Goal: Information Seeking & Learning: Learn about a topic

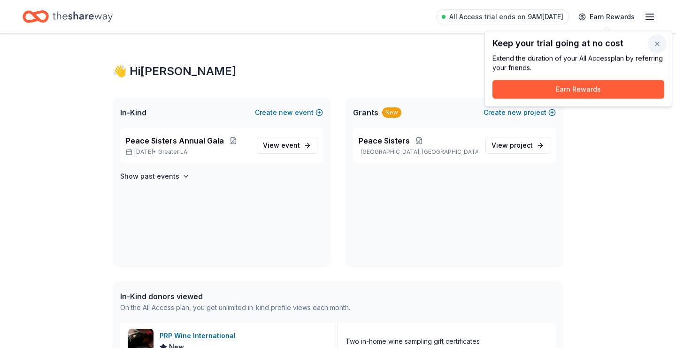
click at [657, 44] on button "button" at bounding box center [657, 44] width 19 height 19
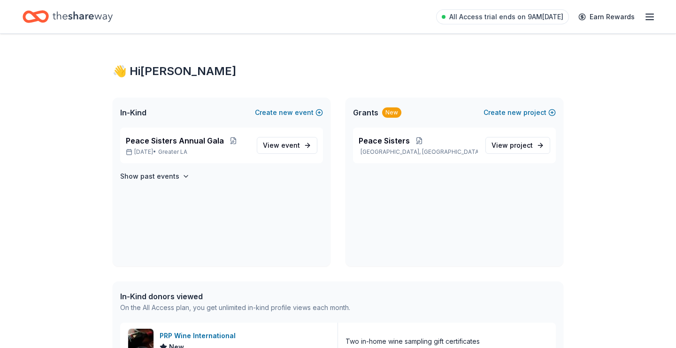
click at [652, 19] on icon "button" at bounding box center [649, 16] width 11 height 11
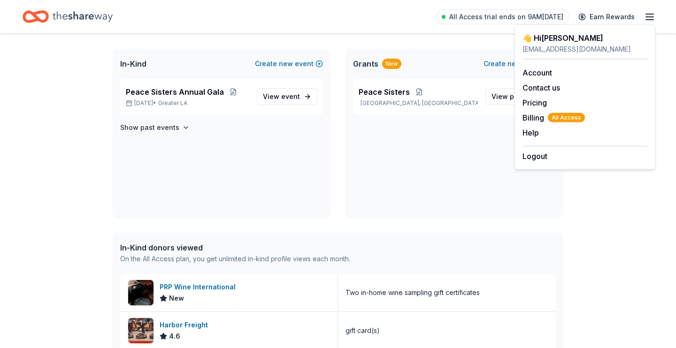
scroll to position [51, 0]
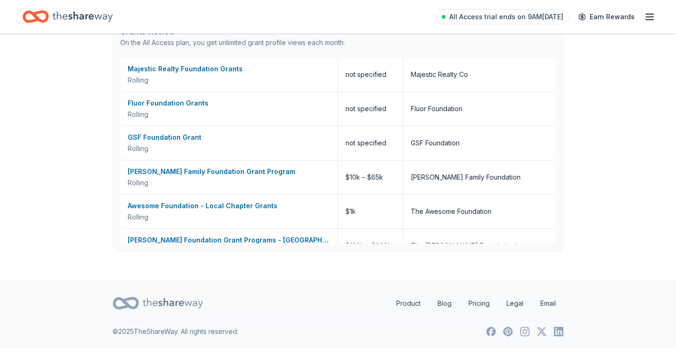
scroll to position [516, 0]
click at [410, 304] on link "Product" at bounding box center [408, 303] width 39 height 19
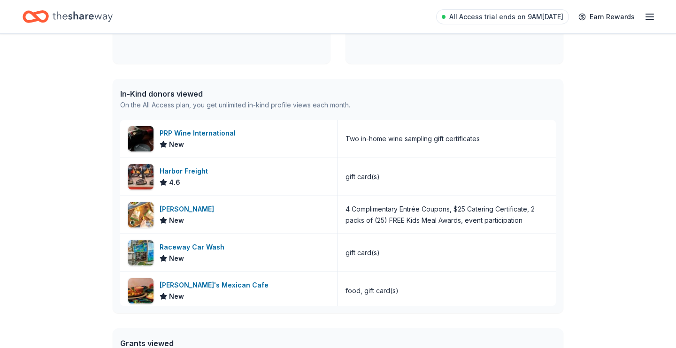
scroll to position [0, 0]
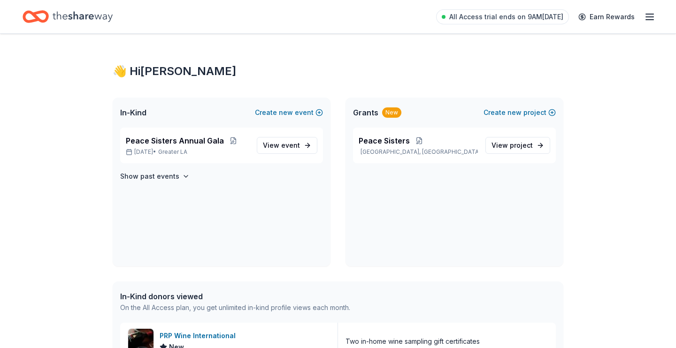
click at [646, 18] on icon "button" at bounding box center [649, 16] width 11 height 11
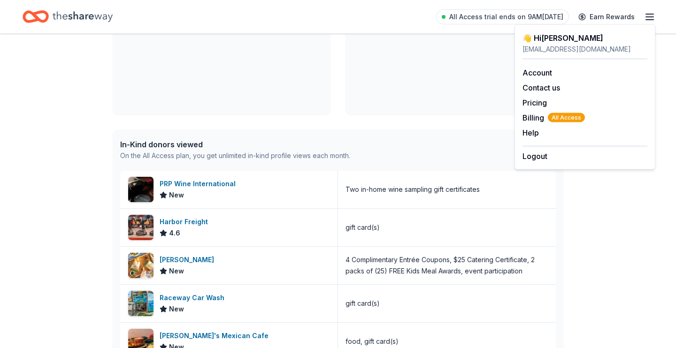
scroll to position [304, 0]
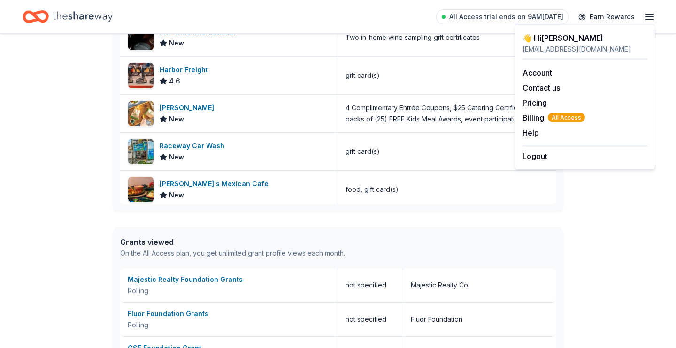
click at [64, 201] on div "👋 Hi Fiona In-Kind Create new event Peace Sisters Annual Gala Oct 25, 2025 • Gr…" at bounding box center [338, 110] width 676 height 763
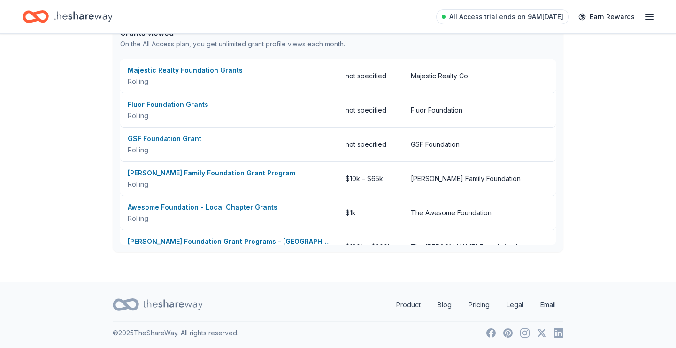
scroll to position [516, 0]
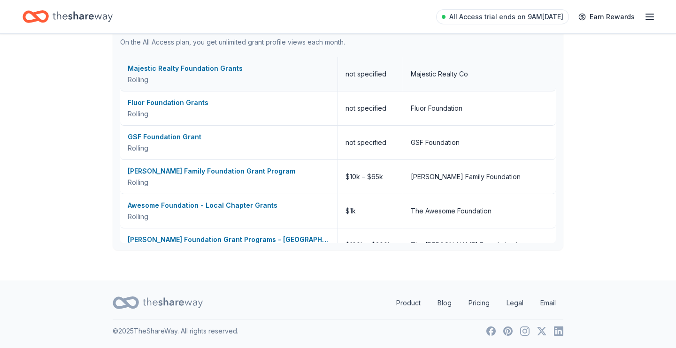
click at [192, 66] on div "Majestic Realty Foundation Grants" at bounding box center [229, 68] width 202 height 11
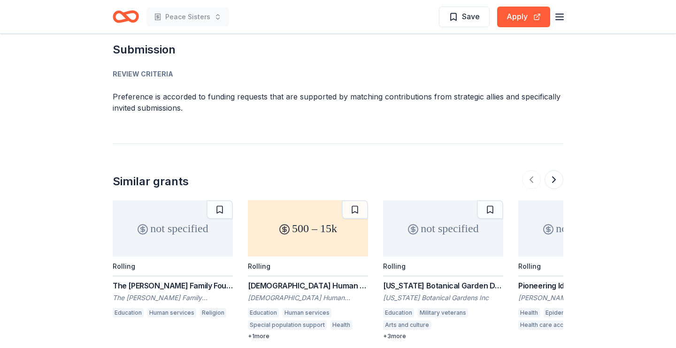
scroll to position [1065, 0]
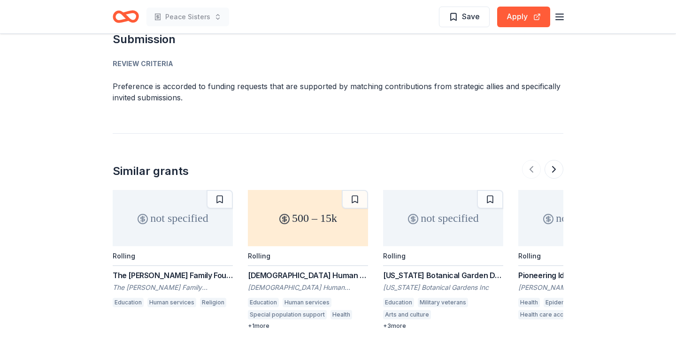
click at [148, 270] on div "The Zimmer Family Foundation Grant" at bounding box center [173, 275] width 120 height 11
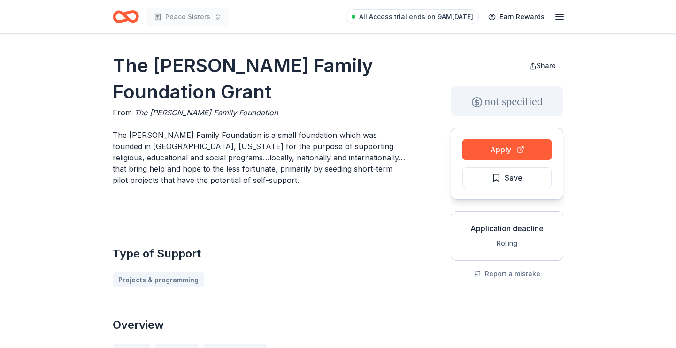
click at [122, 16] on icon "Home" at bounding box center [126, 17] width 26 height 22
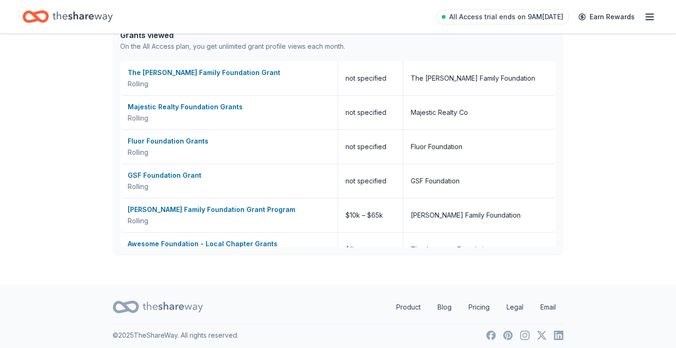
scroll to position [516, 0]
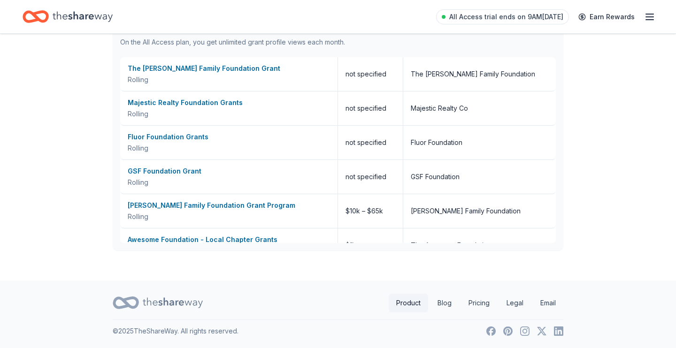
click at [410, 301] on link "Product" at bounding box center [408, 303] width 39 height 19
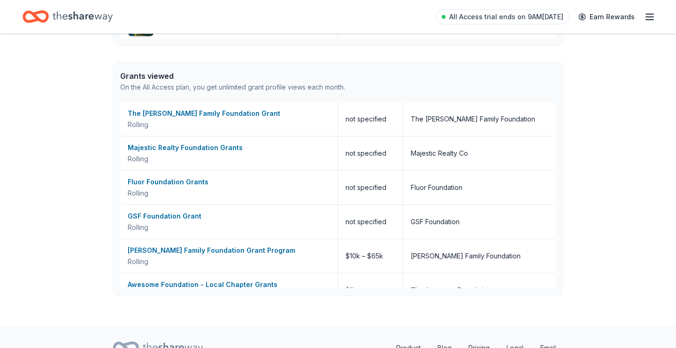
scroll to position [465, 0]
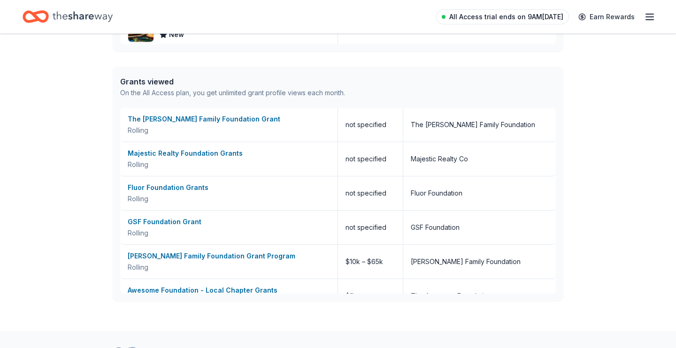
click at [499, 18] on span "All Access trial ends on 9AM[DATE]" at bounding box center [506, 16] width 114 height 11
click at [652, 15] on icon "button" at bounding box center [649, 16] width 11 height 11
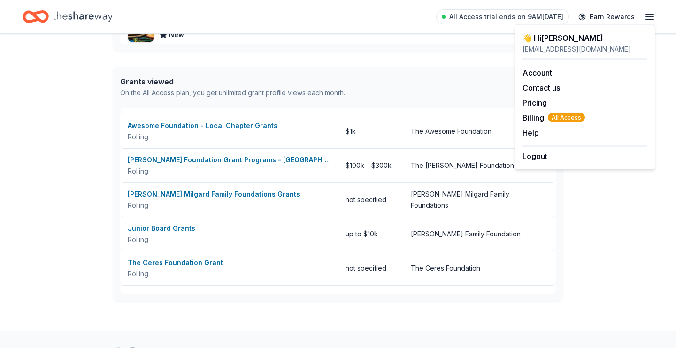
scroll to position [516, 0]
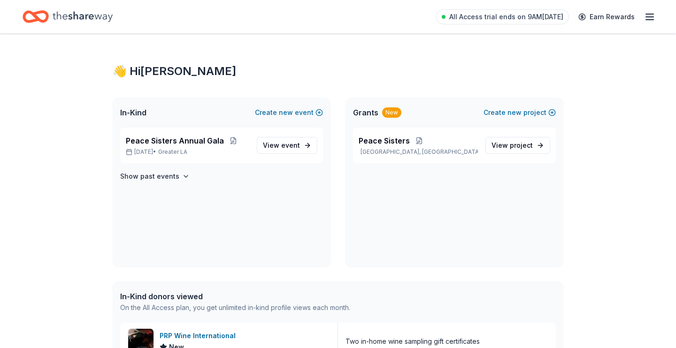
scroll to position [516, 0]
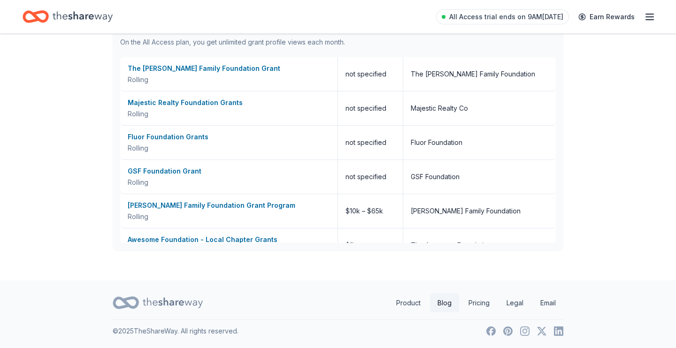
click at [444, 303] on link "Blog" at bounding box center [444, 303] width 29 height 19
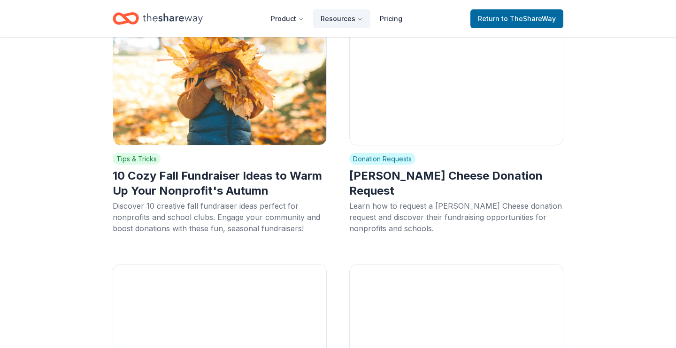
scroll to position [1572, 0]
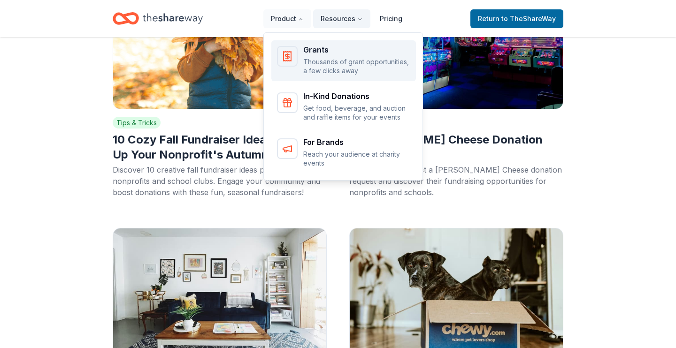
click at [318, 56] on div "Grants Thousands of grant opportunities, a few clicks away" at bounding box center [356, 61] width 107 height 30
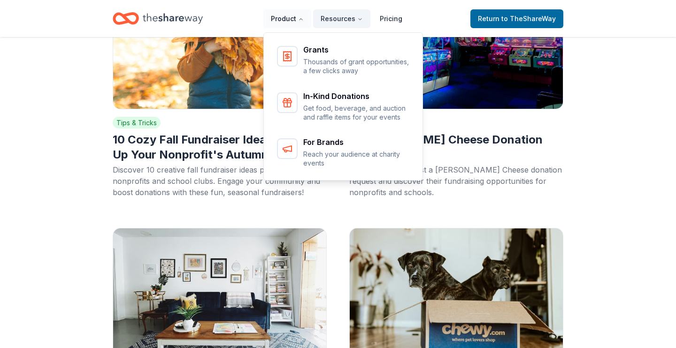
click at [285, 19] on button "Product" at bounding box center [287, 18] width 48 height 19
click at [304, 22] on icon "Main" at bounding box center [301, 19] width 6 height 6
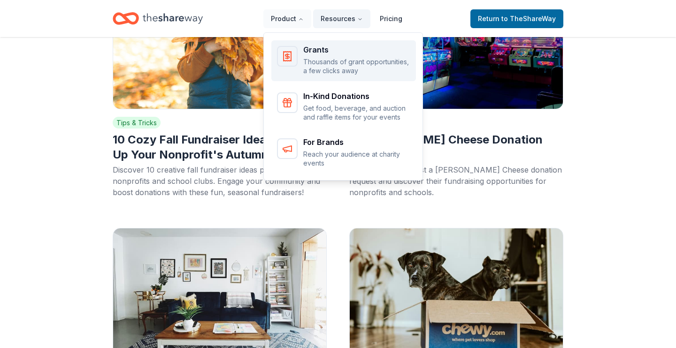
click at [325, 65] on p "Thousands of grant opportunities, a few clicks away" at bounding box center [356, 66] width 107 height 18
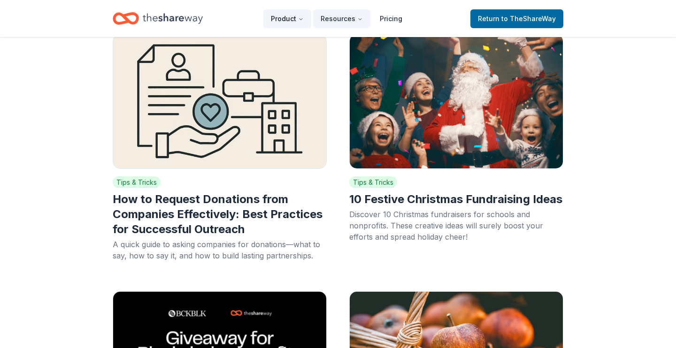
scroll to position [0, 0]
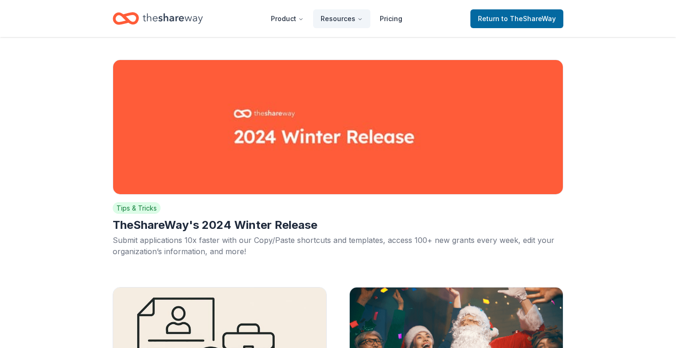
click at [161, 18] on icon "Home" at bounding box center [173, 18] width 60 height 19
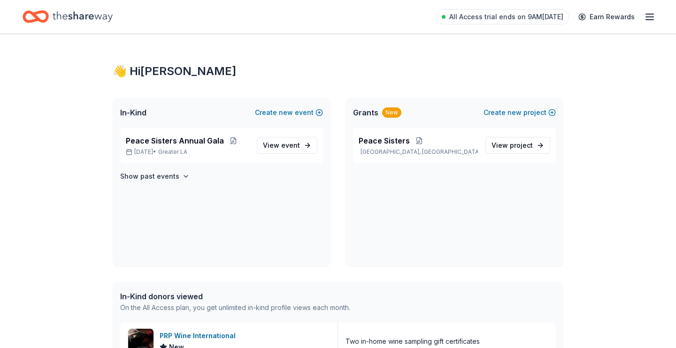
click at [651, 15] on icon "button" at bounding box center [649, 16] width 11 height 11
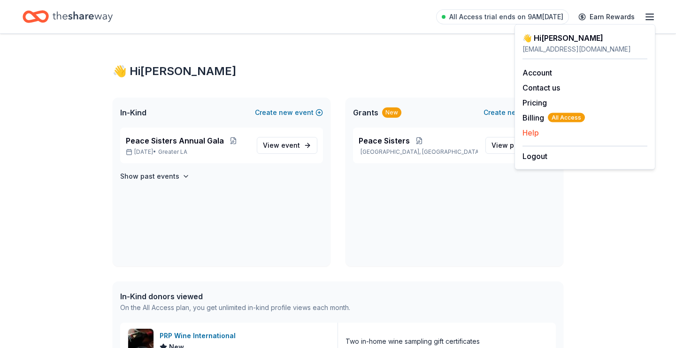
click at [535, 132] on button "Help" at bounding box center [531, 132] width 16 height 11
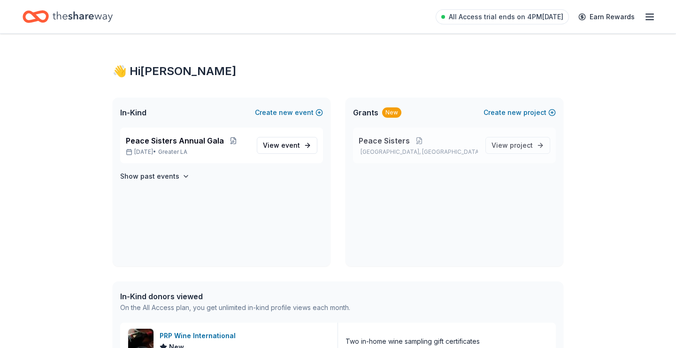
click at [388, 145] on span "Peace Sisters" at bounding box center [384, 140] width 51 height 11
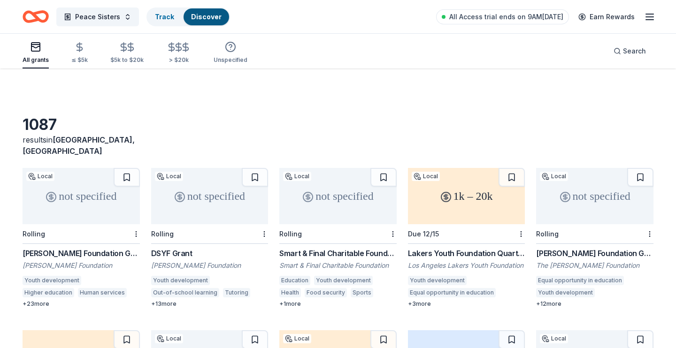
scroll to position [51, 0]
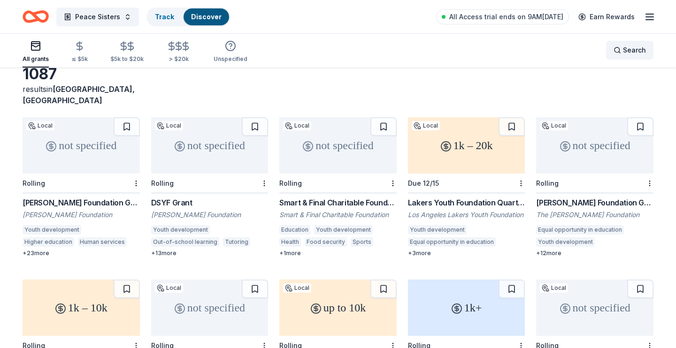
click at [629, 52] on span "Search" at bounding box center [634, 50] width 23 height 11
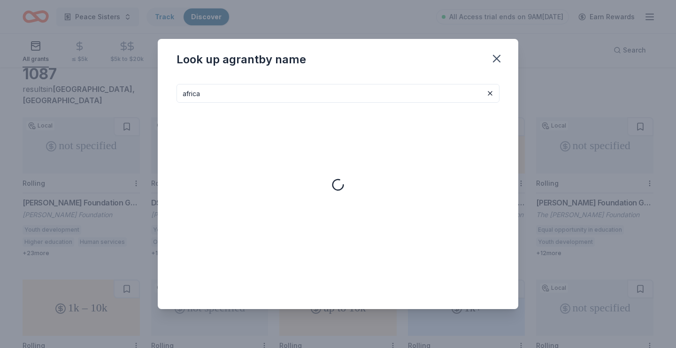
type input "africa"
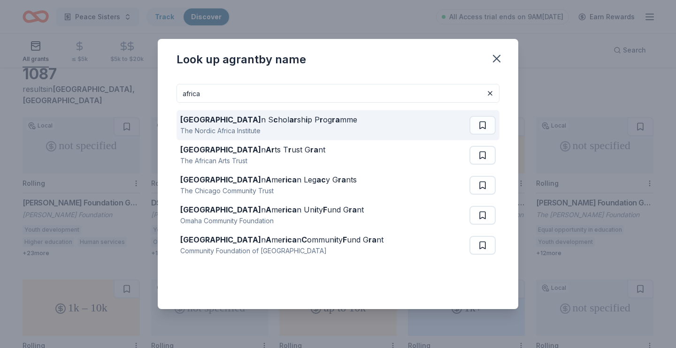
click at [282, 120] on div "Africa n S c hol ar sh i p P r og ra mme" at bounding box center [268, 119] width 177 height 11
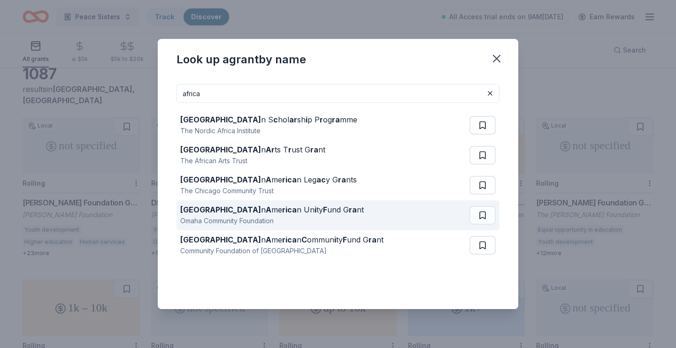
click at [245, 216] on div "Omaha Community Foundation" at bounding box center [272, 221] width 184 height 11
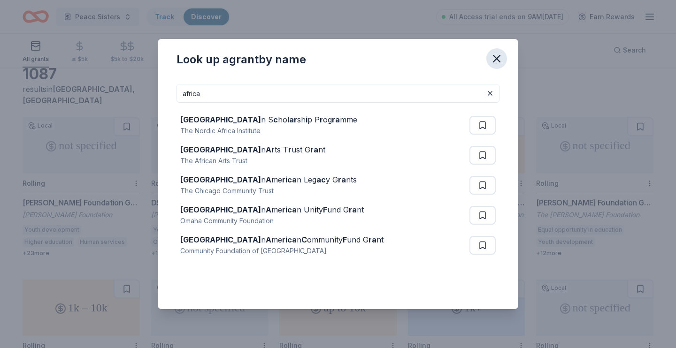
click at [496, 60] on icon "button" at bounding box center [497, 58] width 7 height 7
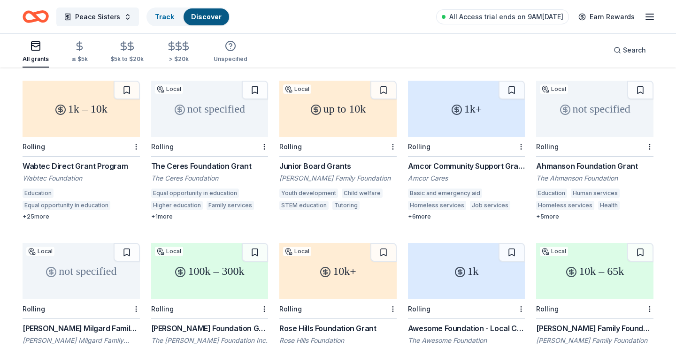
scroll to position [254, 0]
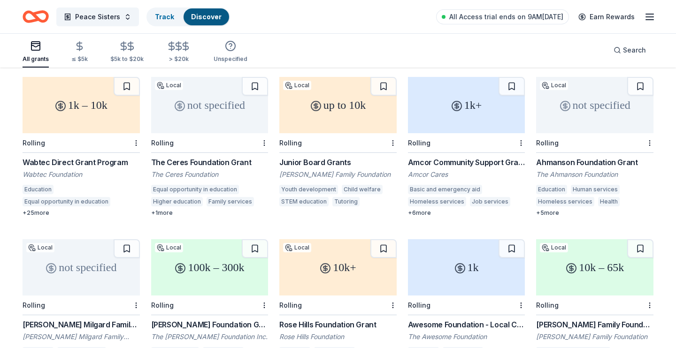
click at [594, 157] on div "Ahmanson Foundation Grant" at bounding box center [594, 162] width 117 height 11
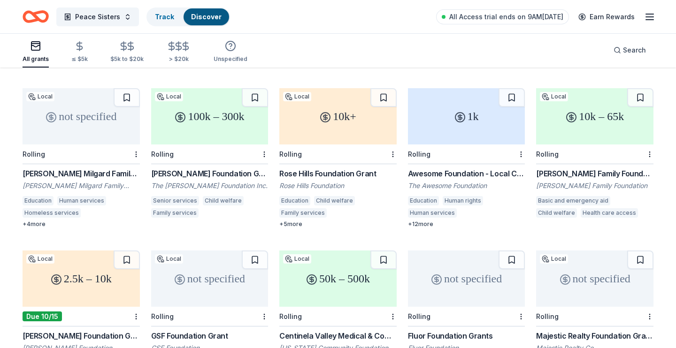
scroll to position [406, 0]
click at [597, 167] on div "Hoag Family Foundation Grant Program" at bounding box center [594, 172] width 117 height 11
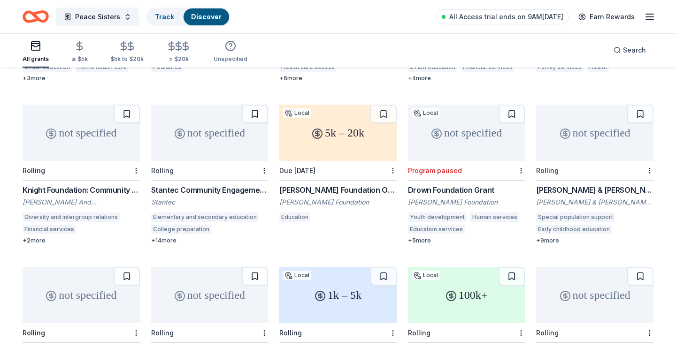
scroll to position [714, 0]
click at [300, 184] on div "Donaldson Foundation Organizational Grants" at bounding box center [337, 189] width 117 height 11
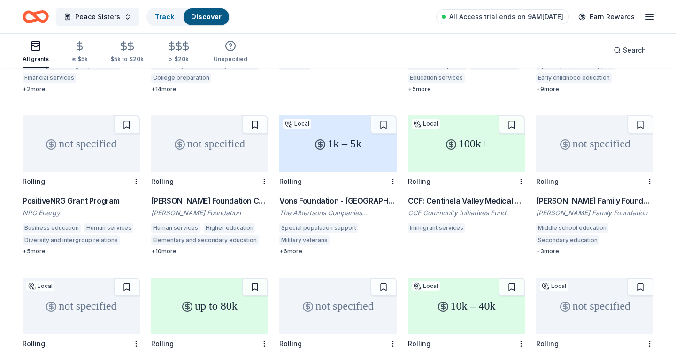
scroll to position [866, 0]
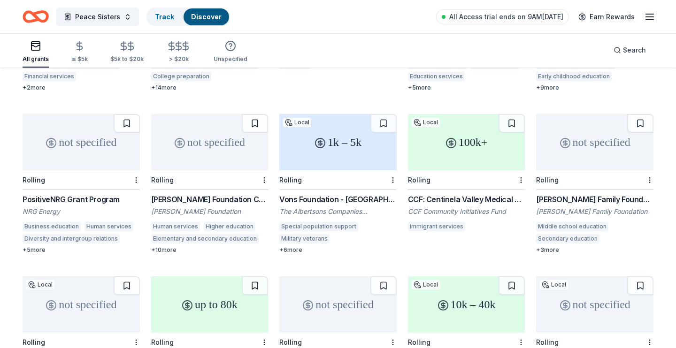
click at [614, 194] on div "Harman Family Foundation Grant" at bounding box center [594, 199] width 117 height 11
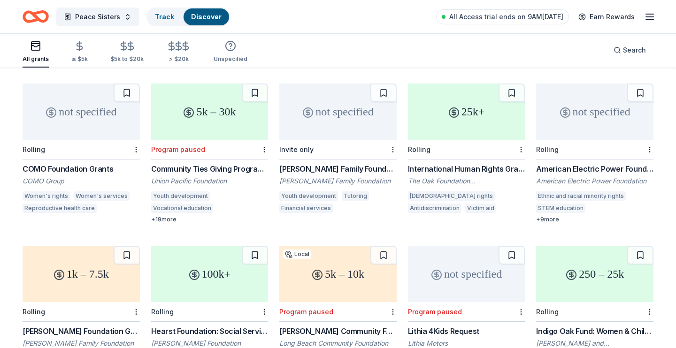
scroll to position [2197, 0]
click at [334, 163] on div "Webb Family Foundation Grants" at bounding box center [337, 168] width 117 height 11
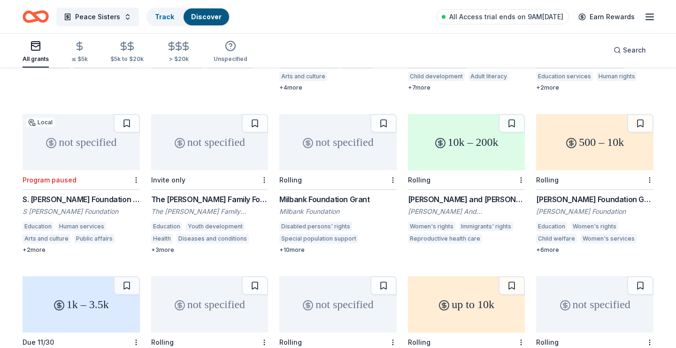
scroll to position [2705, 0]
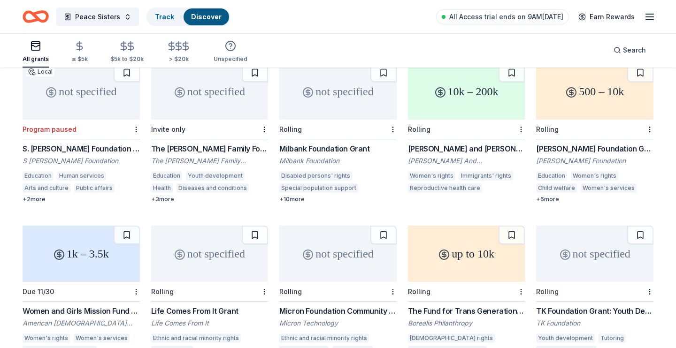
click at [481, 143] on div "Jacob and Hilda Blaustein Foundation: International Human Rights Grant Program" at bounding box center [466, 148] width 117 height 11
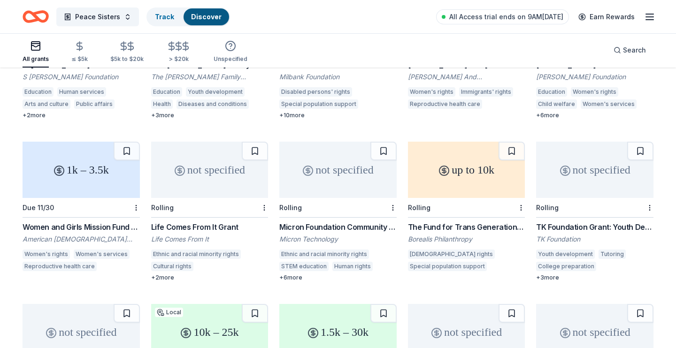
scroll to position [2788, 0]
click at [70, 222] on div "Women and Girls Mission Fund Grant" at bounding box center [81, 227] width 117 height 11
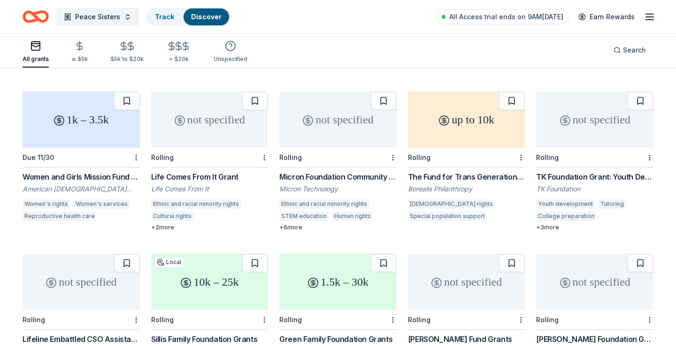
click at [573, 171] on div "TK Foundation Grant: Youth Development Grant" at bounding box center [594, 176] width 117 height 11
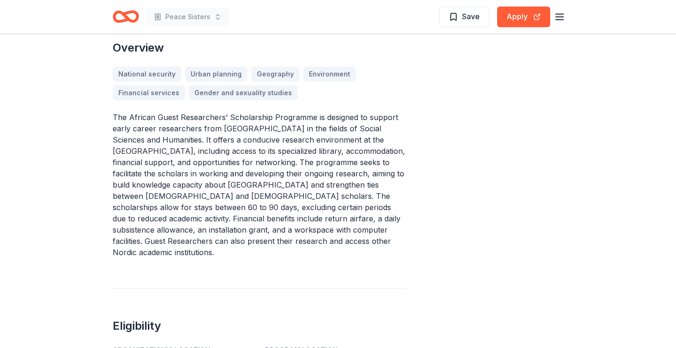
scroll to position [254, 0]
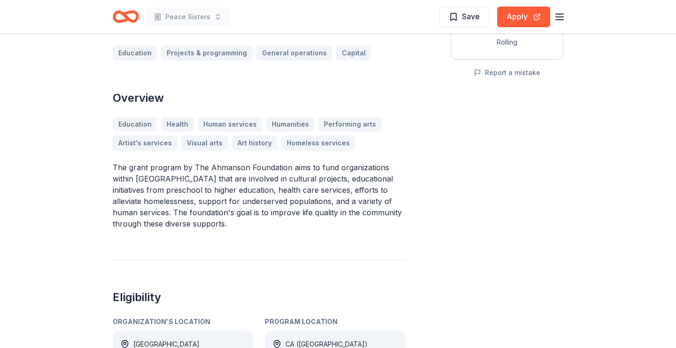
scroll to position [203, 0]
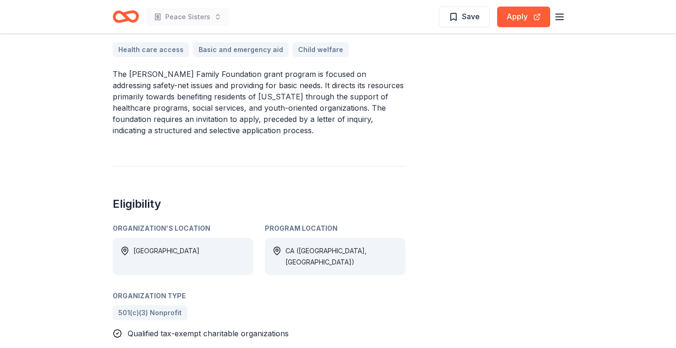
scroll to position [355, 0]
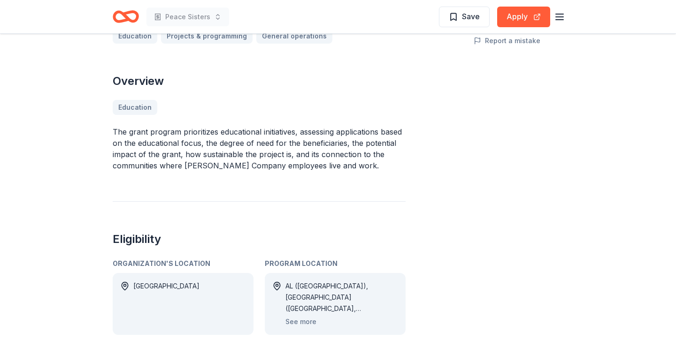
scroll to position [304, 0]
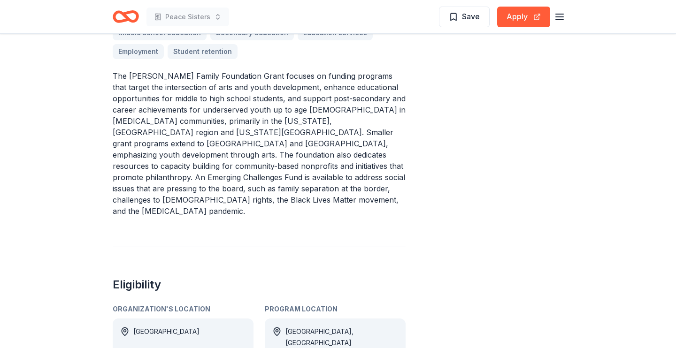
scroll to position [355, 0]
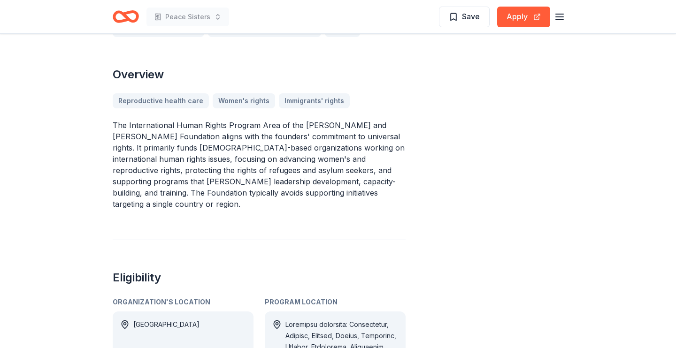
scroll to position [304, 0]
drag, startPoint x: 326, startPoint y: 172, endPoint x: 140, endPoint y: 113, distance: 195.2
click at [140, 113] on div "[PERSON_NAME] and [PERSON_NAME] Foundation: International Human Rights Grant Pr…" at bounding box center [259, 181] width 293 height 866
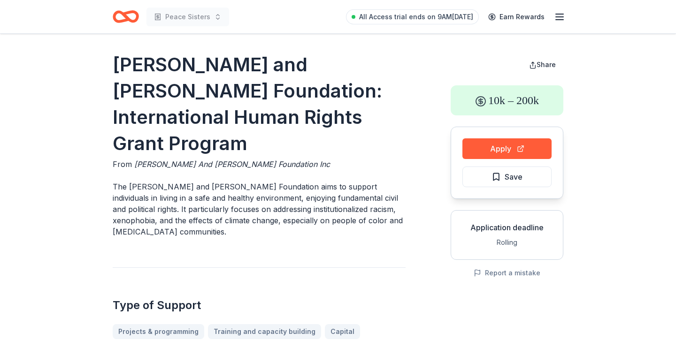
scroll to position [0, 0]
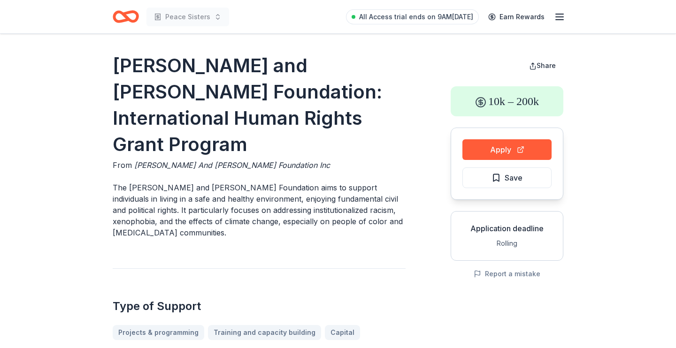
drag, startPoint x: 116, startPoint y: 68, endPoint x: 266, endPoint y: 59, distance: 150.6
click at [266, 59] on h1 "[PERSON_NAME] and [PERSON_NAME] Foundation: International Human Rights Grant Pr…" at bounding box center [259, 105] width 293 height 105
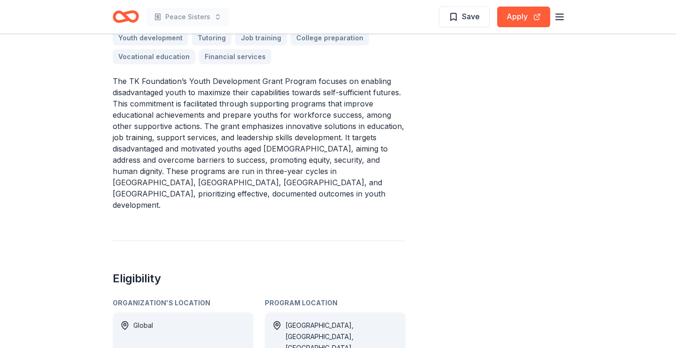
scroll to position [304, 0]
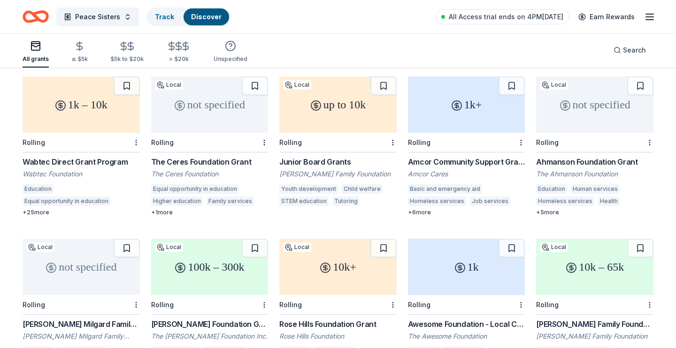
scroll to position [288, 0]
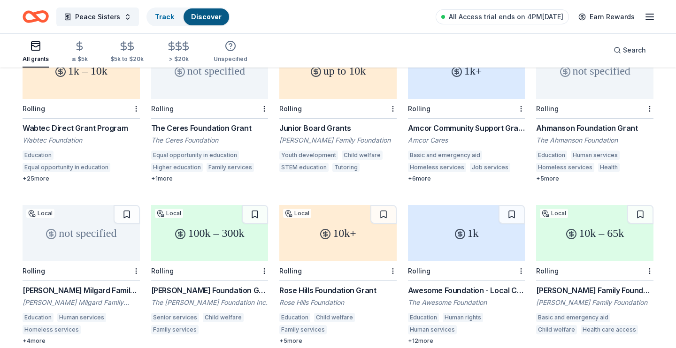
click at [317, 136] on div "Frieda C Fox Family Foundation" at bounding box center [337, 140] width 117 height 9
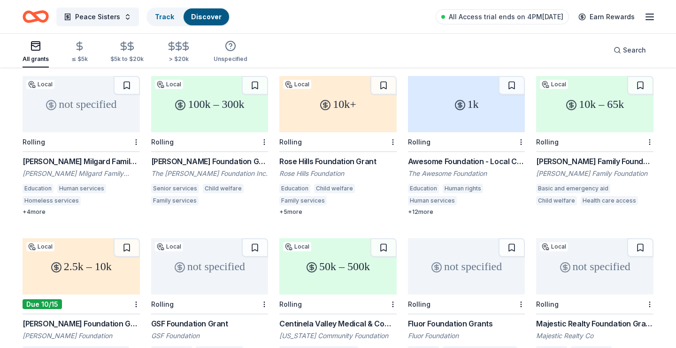
scroll to position [440, 0]
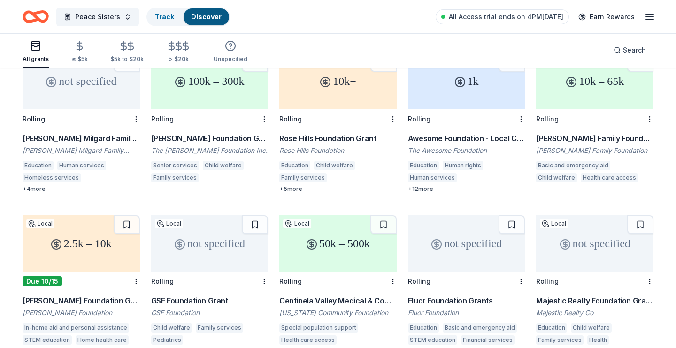
click at [459, 133] on div "Awesome Foundation - Local Chapter Grants" at bounding box center [466, 138] width 117 height 11
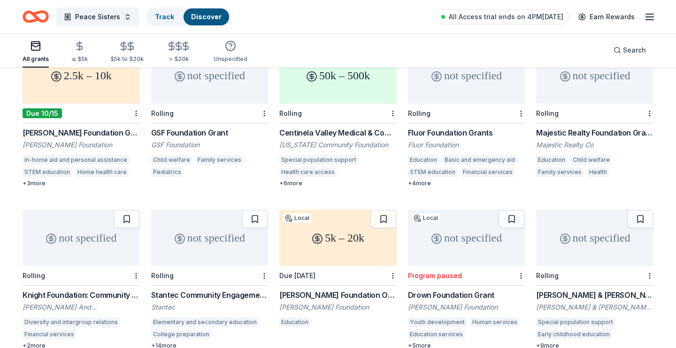
scroll to position [643, 0]
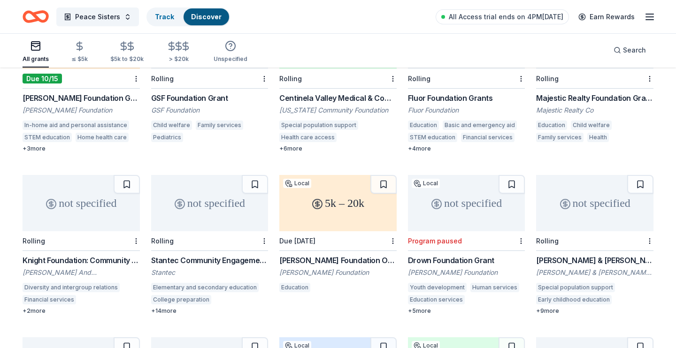
click at [460, 93] on div "Fluor Foundation Grants" at bounding box center [466, 98] width 117 height 11
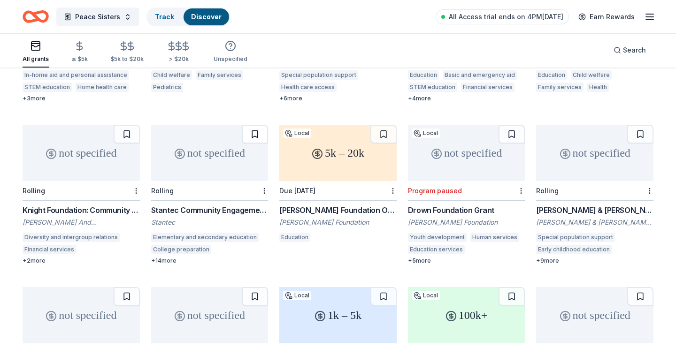
scroll to position [694, 0]
click at [356, 29] on div "Peace Sisters Track Discover All Access trial ends on 4PM, 9/25 Earn Rewards" at bounding box center [338, 16] width 676 height 33
click at [456, 204] on div "Drown Foundation Grant" at bounding box center [466, 209] width 117 height 11
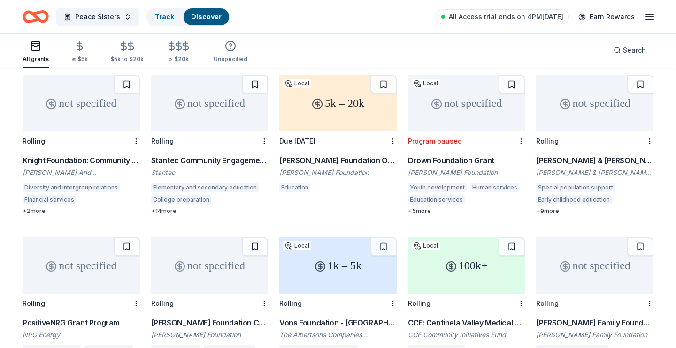
scroll to position [744, 0]
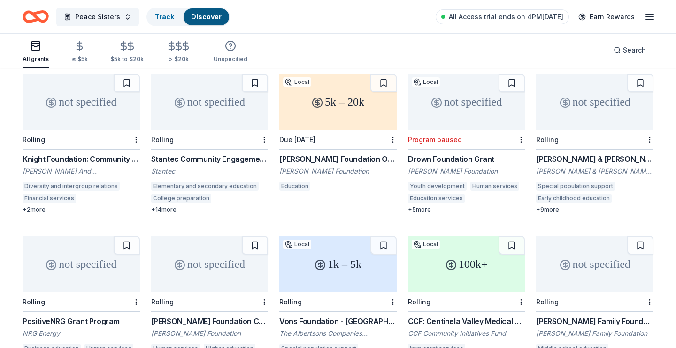
click at [607, 154] on div "Dennis & Phyllis Washington Foundation Grants" at bounding box center [594, 159] width 117 height 11
click at [592, 155] on div "Dennis & Phyllis Washington Foundation Grants Dennis & Phyllis Washington Found…" at bounding box center [594, 184] width 117 height 60
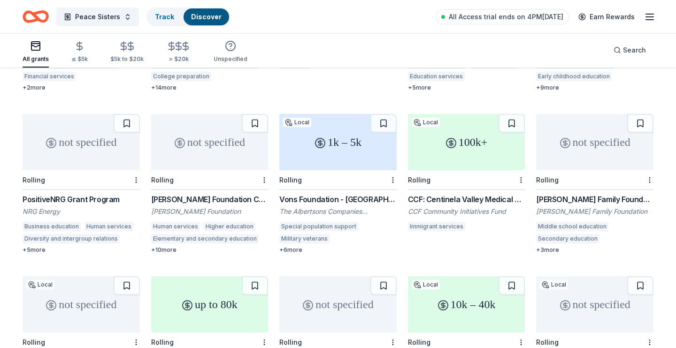
scroll to position [888, 0]
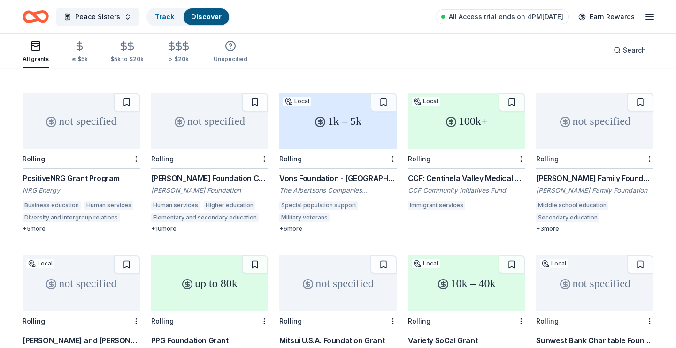
click at [448, 173] on div "CCF: Centinela Valley Medical & Community Funds – Integration, Collaboration, A…" at bounding box center [466, 178] width 117 height 11
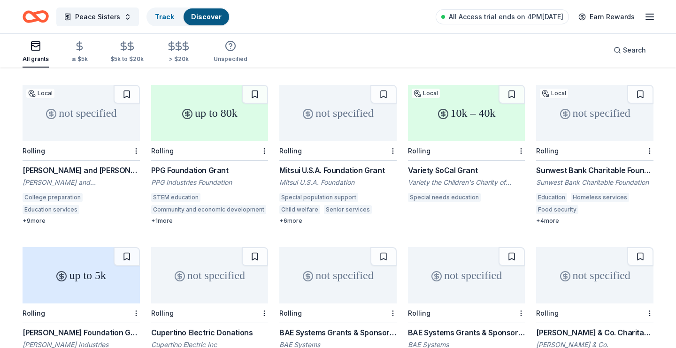
scroll to position [1091, 0]
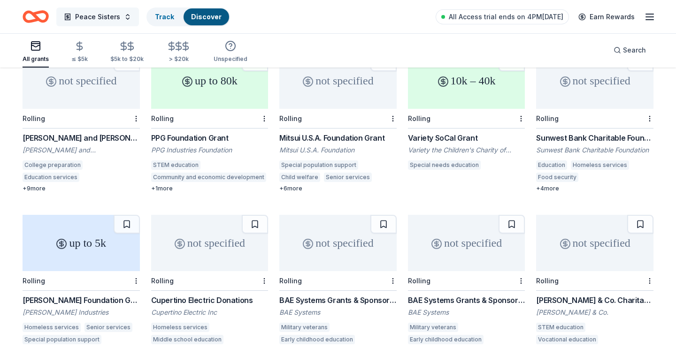
click at [101, 16] on span "Peace Sisters" at bounding box center [97, 16] width 45 height 11
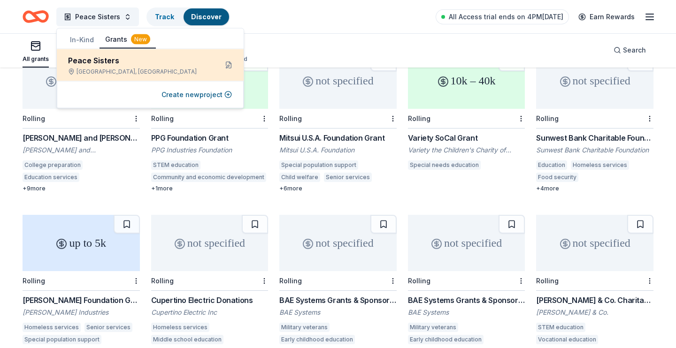
click at [89, 64] on div "Peace Sisters" at bounding box center [139, 60] width 142 height 11
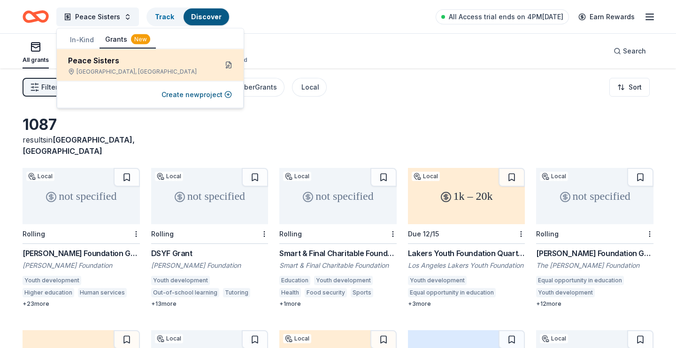
click at [230, 64] on button at bounding box center [228, 65] width 15 height 15
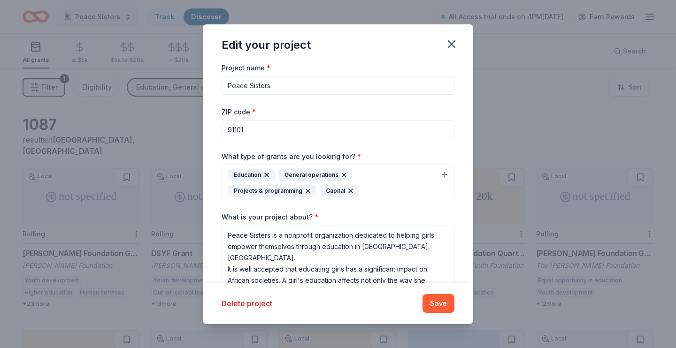
drag, startPoint x: 409, startPoint y: 128, endPoint x: 299, endPoint y: 130, distance: 110.4
click at [299, 130] on input "91101" at bounding box center [338, 130] width 233 height 19
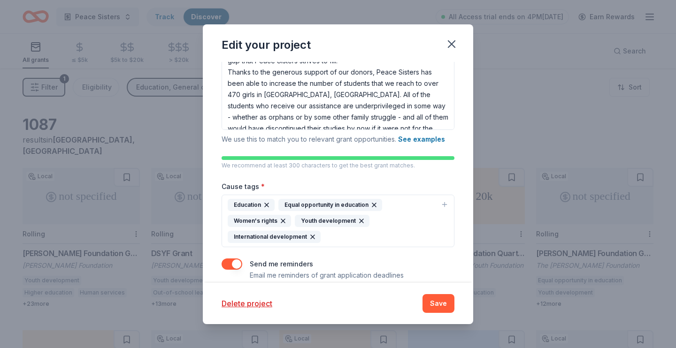
scroll to position [194, 0]
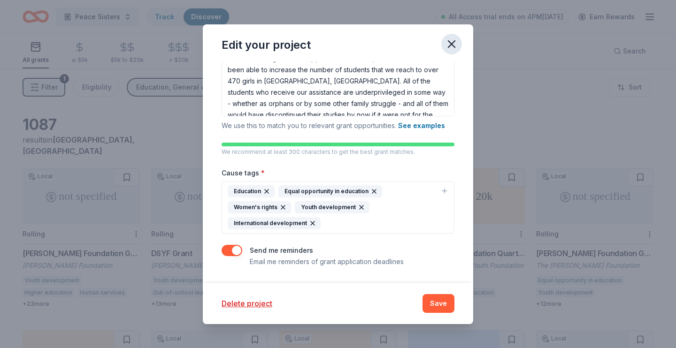
click at [455, 40] on icon "button" at bounding box center [451, 44] width 13 height 13
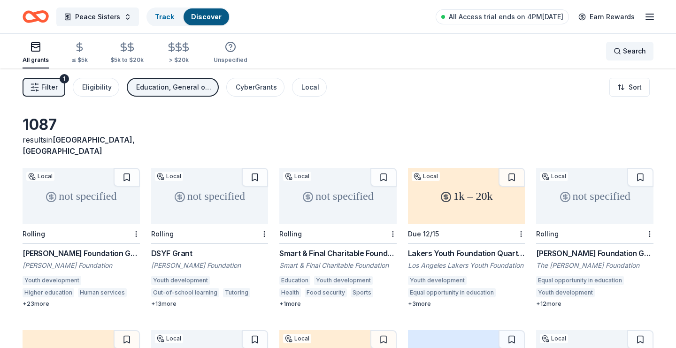
click at [627, 54] on span "Search" at bounding box center [634, 51] width 23 height 11
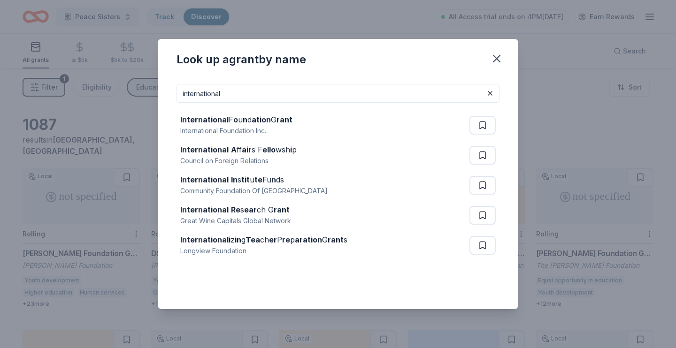
click at [205, 92] on input "international" at bounding box center [338, 93] width 323 height 19
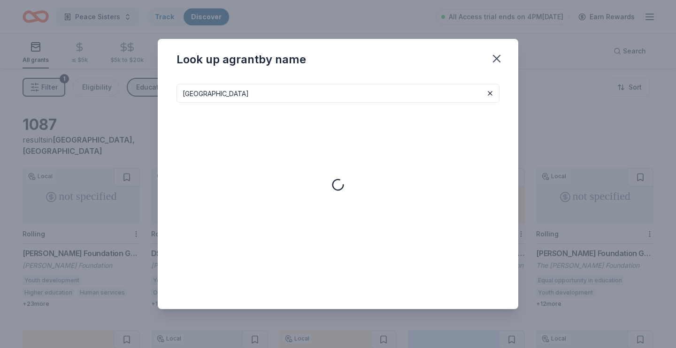
type input "togo"
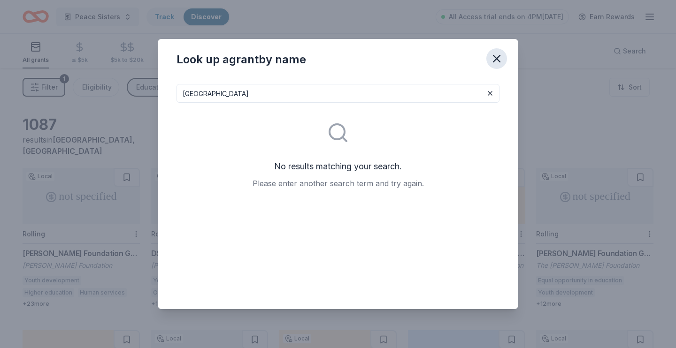
click at [500, 60] on icon "button" at bounding box center [496, 58] width 13 height 13
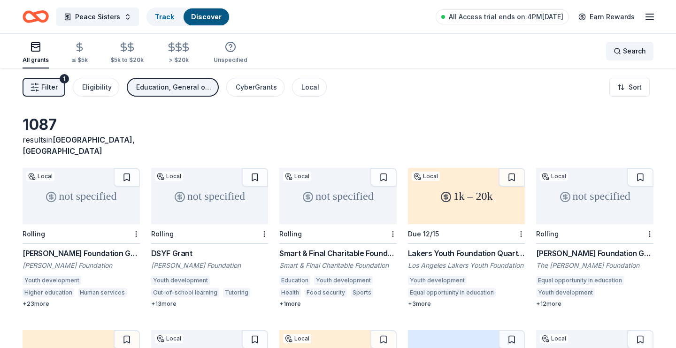
click at [632, 49] on span "Search" at bounding box center [634, 51] width 23 height 11
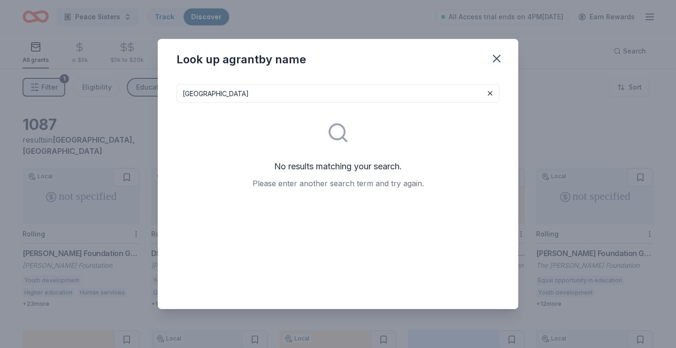
type input "west africa"
click at [491, 60] on icon "button" at bounding box center [496, 58] width 13 height 13
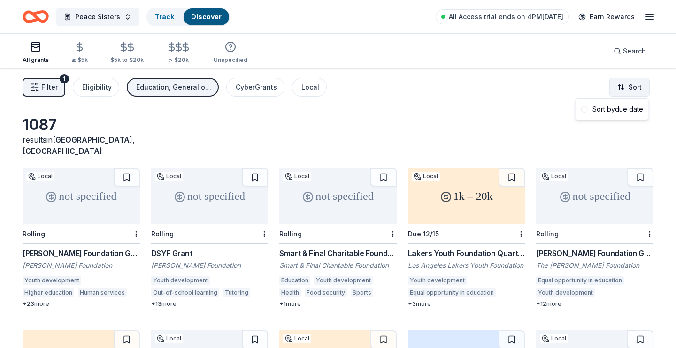
click at [634, 91] on html "Peace Sisters Track Discover All Access trial ends on 4PM, 9/25 Earn Rewards Al…" at bounding box center [338, 174] width 676 height 348
click at [492, 121] on html "Peace Sisters Track Discover All Access trial ends on 4PM, 9/25 Earn Rewards Al…" at bounding box center [338, 174] width 676 height 348
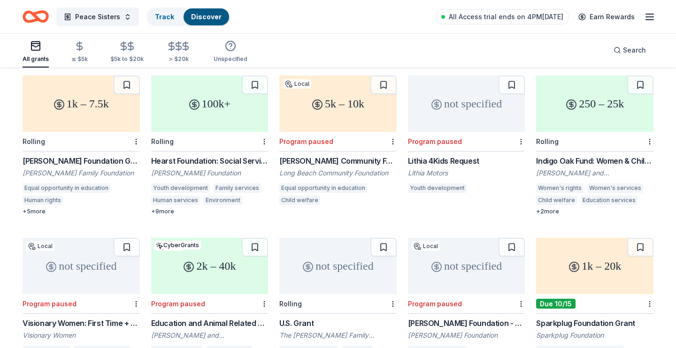
scroll to position [2391, 0]
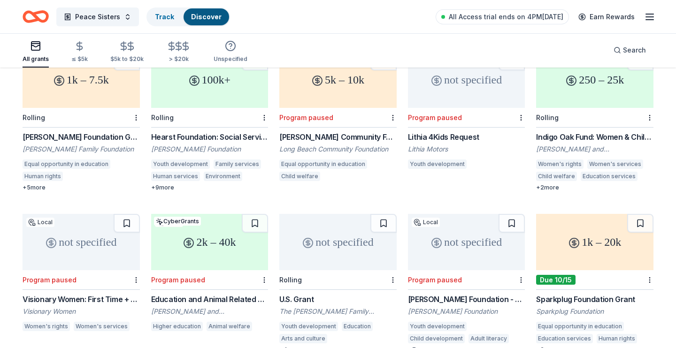
click at [90, 131] on div "Kampe Foundation General Grants" at bounding box center [81, 136] width 117 height 11
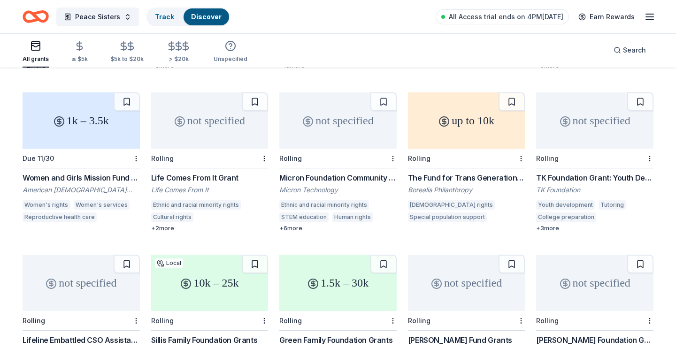
scroll to position [2839, 0]
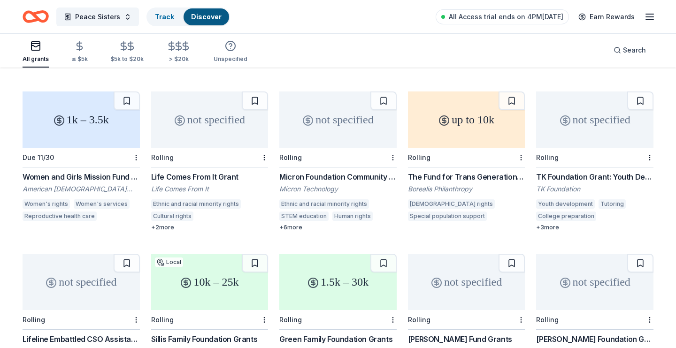
click at [181, 171] on div "Life Comes From It Grant" at bounding box center [209, 176] width 117 height 11
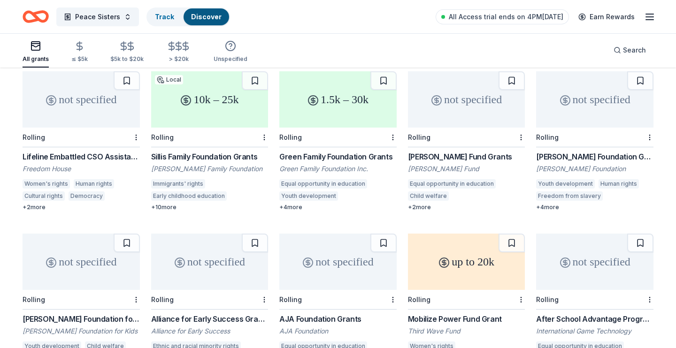
scroll to position [3042, 0]
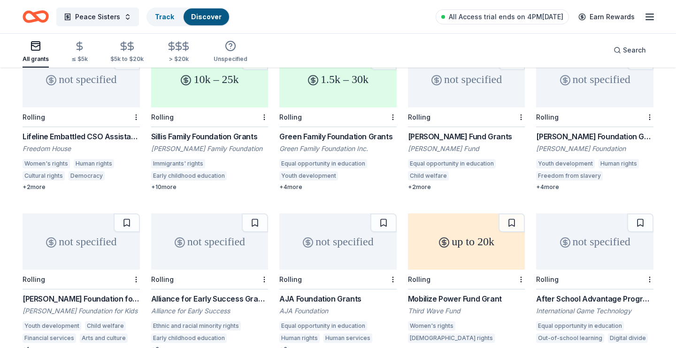
click at [456, 131] on div "Goodnow Fund Grants" at bounding box center [466, 136] width 117 height 11
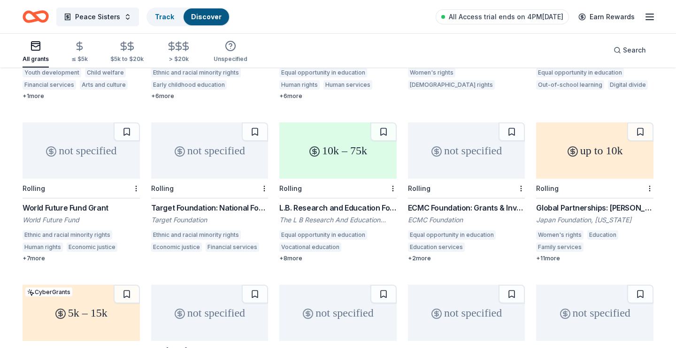
scroll to position [3245, 0]
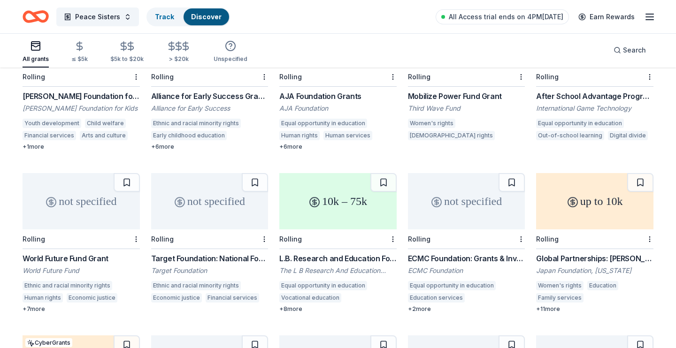
click at [54, 253] on div "World Future Fund Grant" at bounding box center [81, 258] width 117 height 11
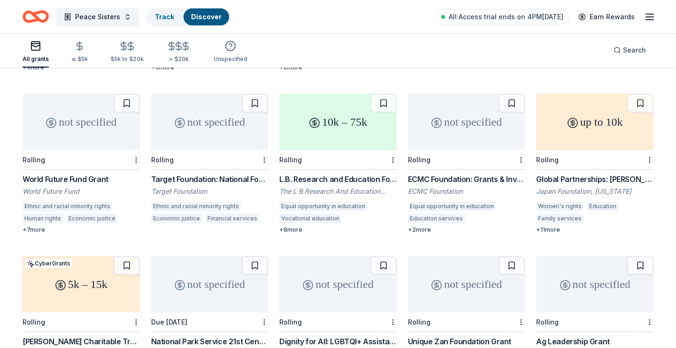
scroll to position [3346, 0]
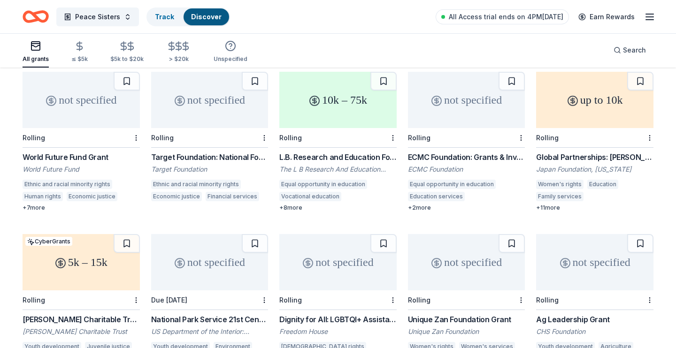
click at [231, 152] on div "Target Foundation: National Foundation Program" at bounding box center [209, 157] width 117 height 11
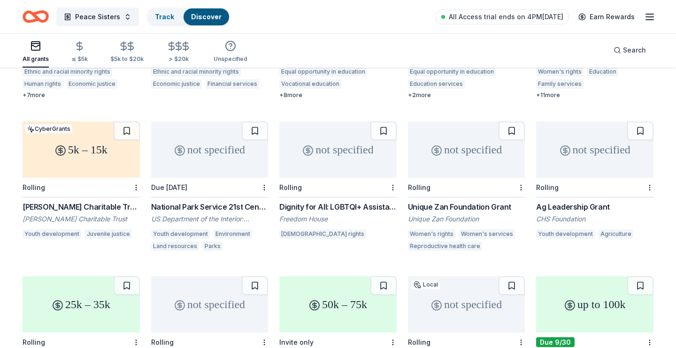
scroll to position [3482, 0]
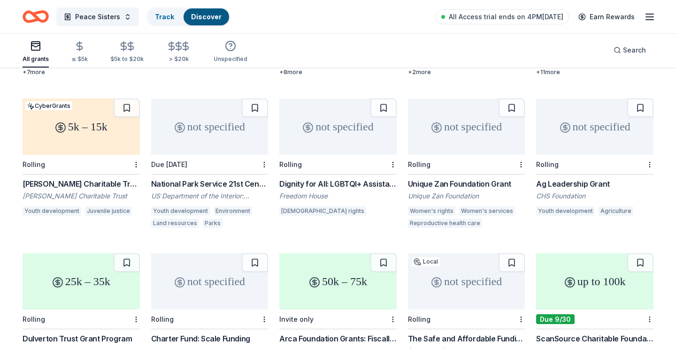
click at [446, 181] on div "Unique Zan Foundation Grant Unique Zan Foundation Women's rights Women's servic…" at bounding box center [466, 204] width 117 height 53
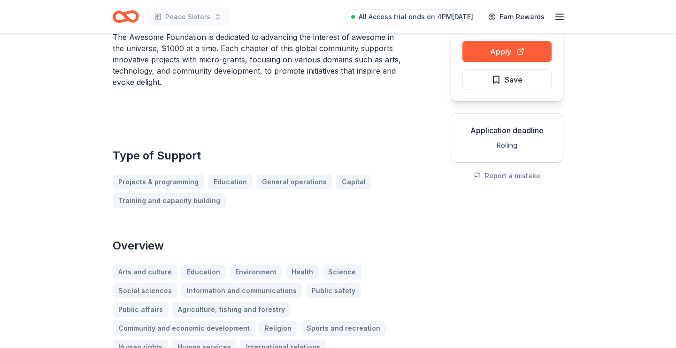
scroll to position [101, 0]
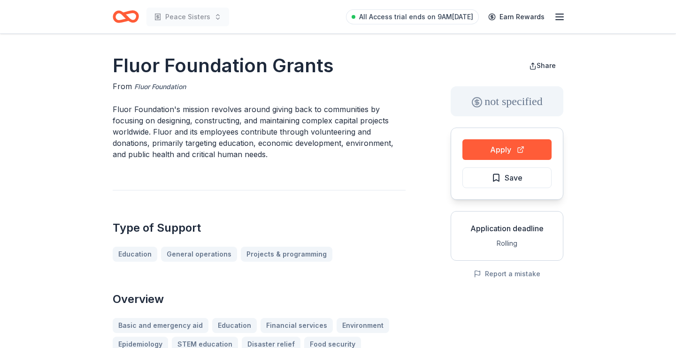
click at [175, 89] on link "Fluor Foundation" at bounding box center [160, 86] width 52 height 11
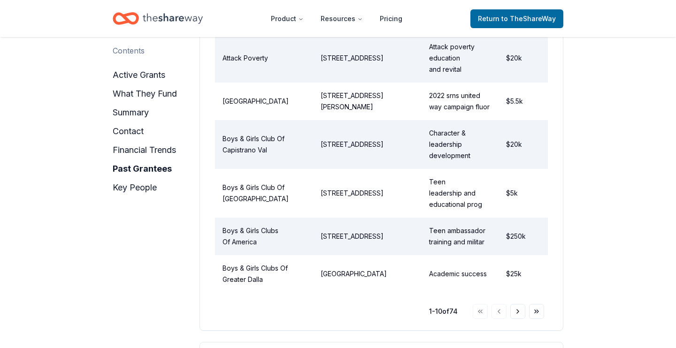
scroll to position [1674, 0]
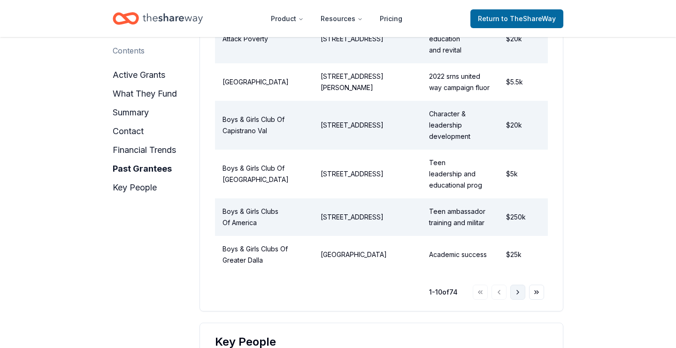
click at [515, 285] on button "Go to next page" at bounding box center [518, 292] width 15 height 15
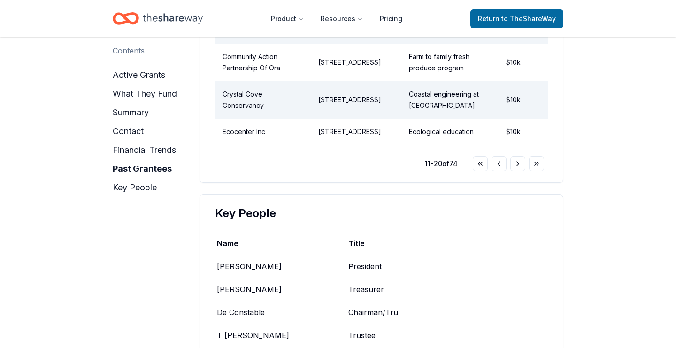
scroll to position [1725, 0]
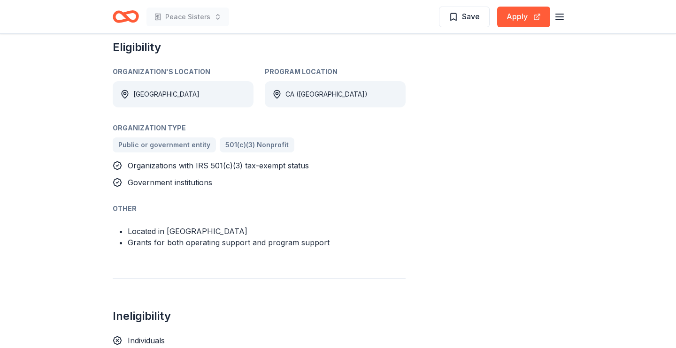
scroll to position [609, 0]
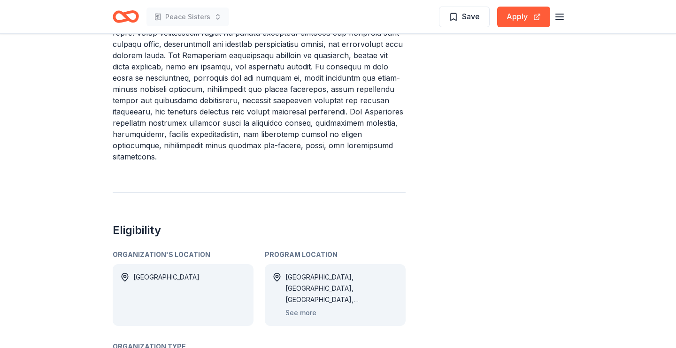
scroll to position [507, 0]
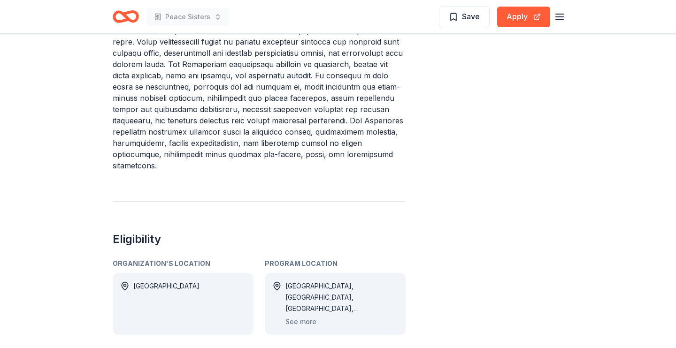
scroll to position [456, 0]
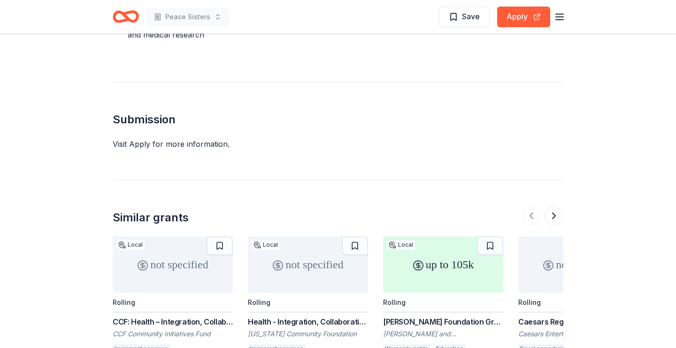
scroll to position [558, 0]
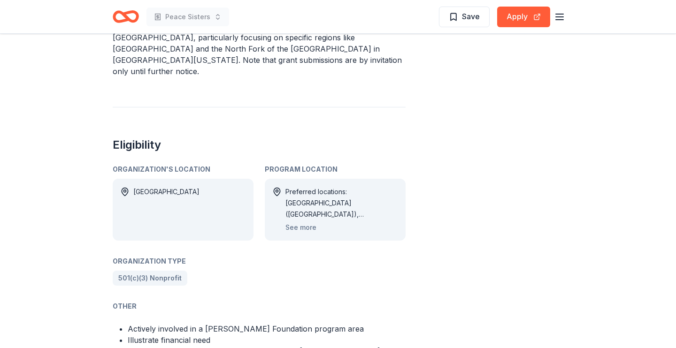
scroll to position [456, 0]
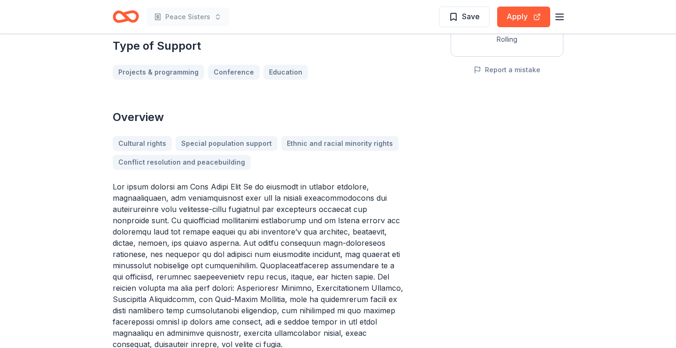
scroll to position [152, 0]
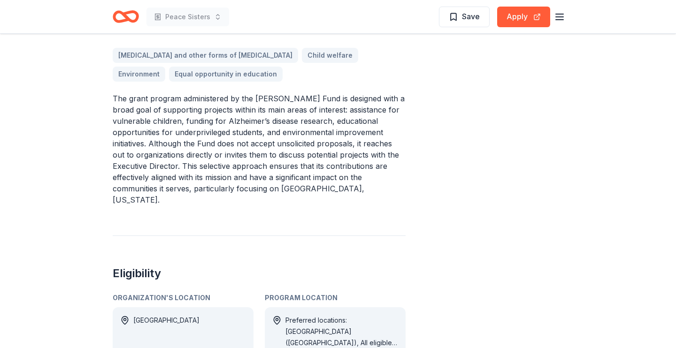
scroll to position [304, 0]
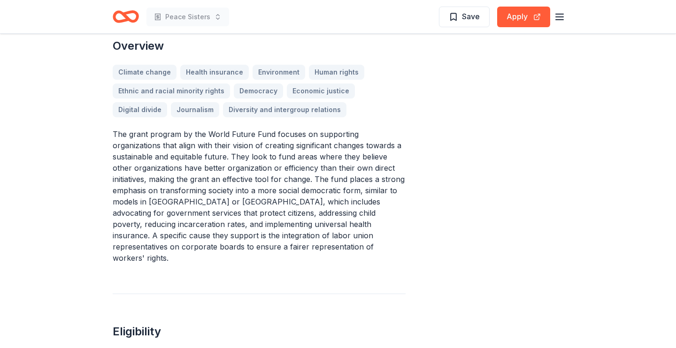
scroll to position [456, 0]
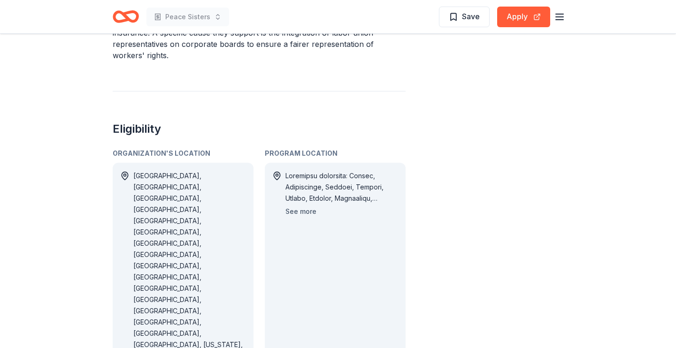
click at [300, 206] on button "See more" at bounding box center [301, 211] width 31 height 11
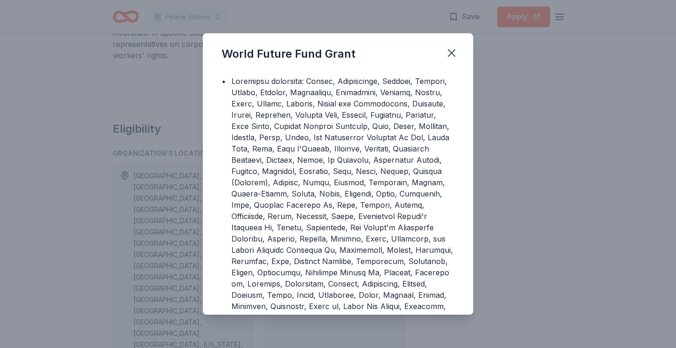
scroll to position [0, 0]
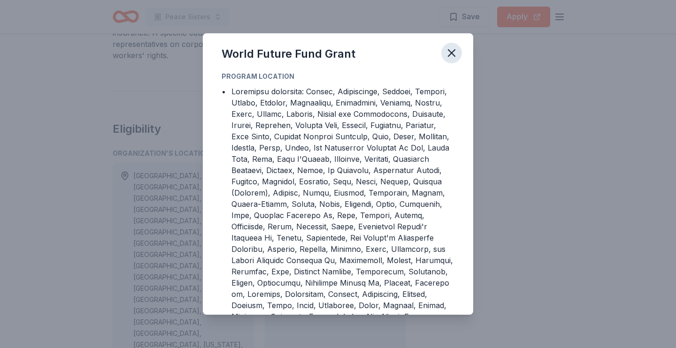
click at [454, 53] on icon "button" at bounding box center [451, 52] width 13 height 13
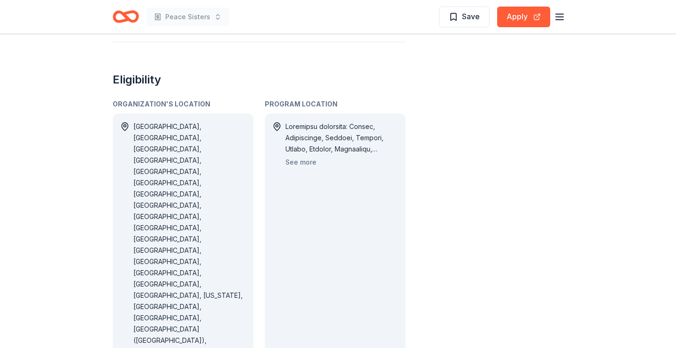
scroll to position [507, 0]
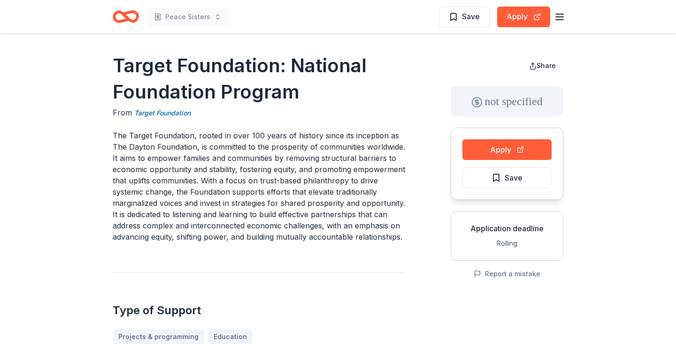
scroll to position [507, 0]
